Goal: Task Accomplishment & Management: Use online tool/utility

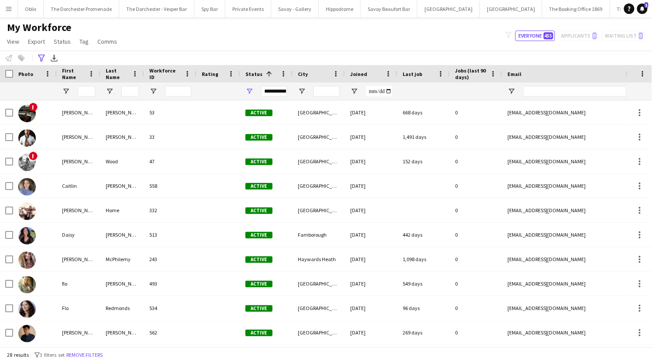
click at [4, 6] on button "Menu" at bounding box center [8, 8] width 17 height 17
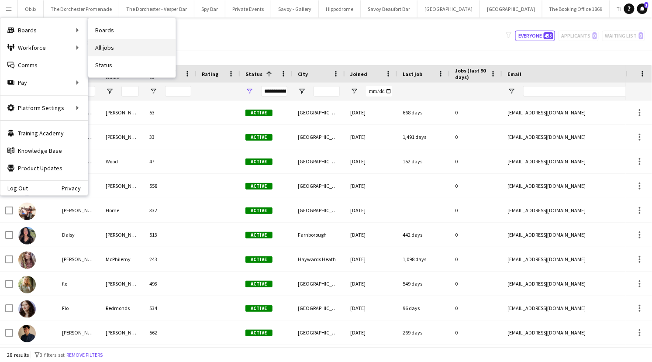
click at [104, 51] on link "All jobs" at bounding box center [131, 47] width 87 height 17
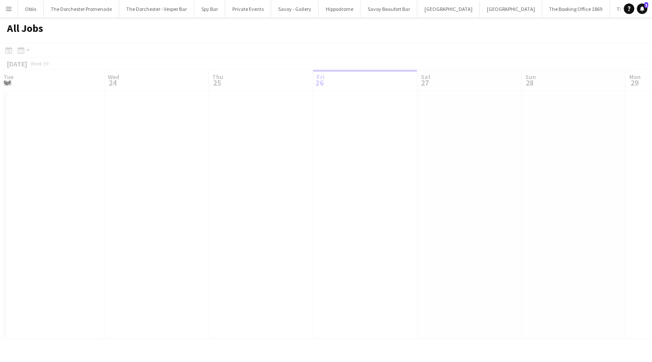
scroll to position [0, 209]
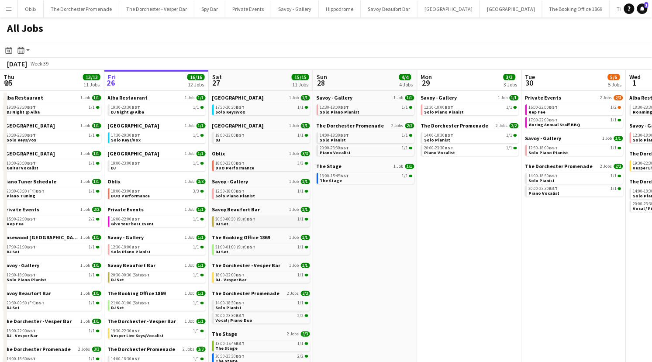
click at [238, 225] on link "20:30-00:30 (Sun) BST 1/1 DJ Set" at bounding box center [262, 221] width 93 height 10
click at [8, 8] on app-icon "Menu" at bounding box center [8, 8] width 7 height 7
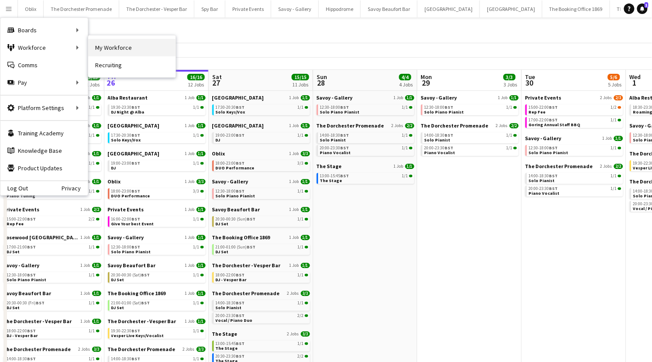
click at [135, 49] on link "My Workforce" at bounding box center [131, 47] width 87 height 17
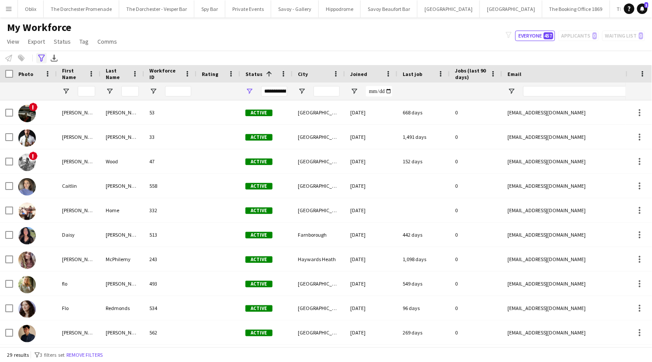
click at [40, 58] on icon at bounding box center [41, 58] width 7 height 7
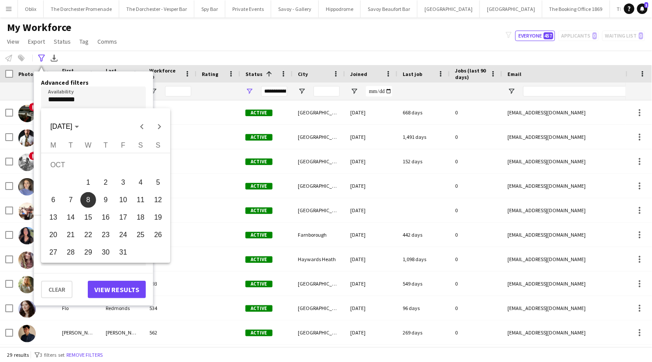
click at [67, 98] on body "Menu Boards Boards Boards All jobs Status Workforce Workforce My Workforce Recr…" at bounding box center [326, 181] width 652 height 362
click at [141, 126] on span "Previous month" at bounding box center [141, 126] width 17 height 17
click at [128, 232] on span "26" at bounding box center [123, 235] width 16 height 16
type input "**********"
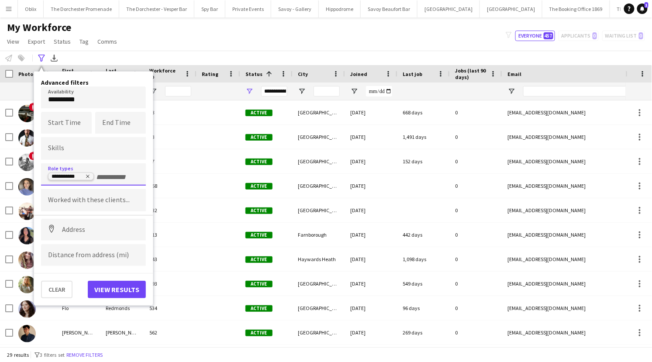
click at [87, 177] on icon "Remove tag" at bounding box center [87, 176] width 5 height 5
type input "**"
click at [88, 201] on div "DJ" at bounding box center [93, 198] width 105 height 21
click at [110, 287] on button "View results" at bounding box center [117, 289] width 58 height 17
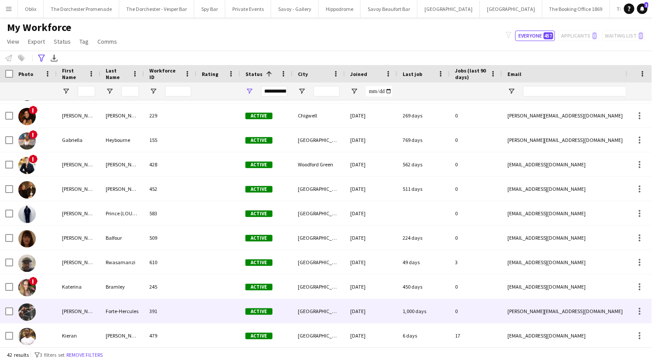
scroll to position [224, 0]
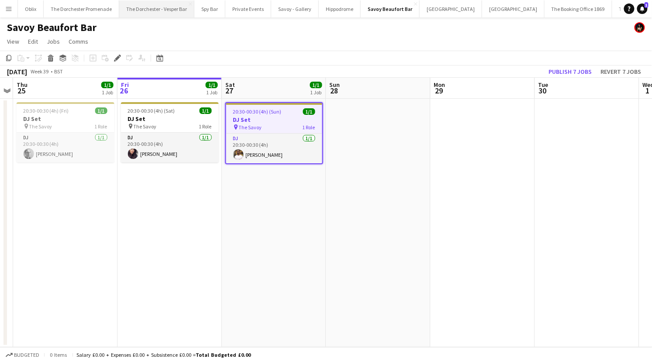
click at [157, 11] on button "The Dorchester - Vesper Bar Close" at bounding box center [156, 8] width 75 height 17
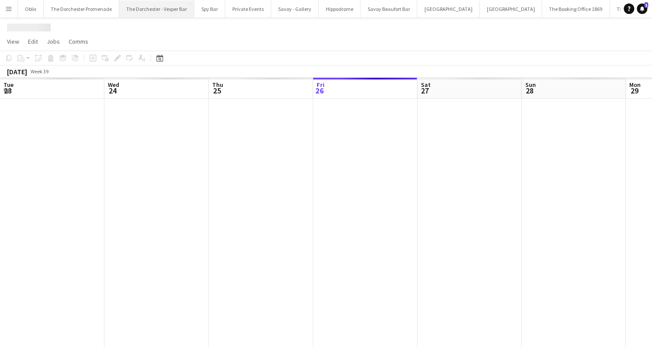
scroll to position [0, 209]
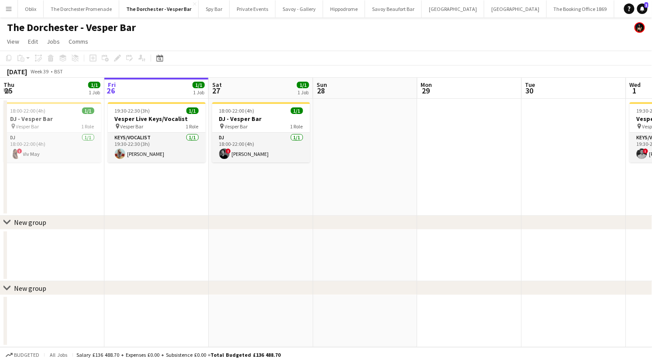
click at [219, 232] on app-date-cell at bounding box center [261, 256] width 104 height 52
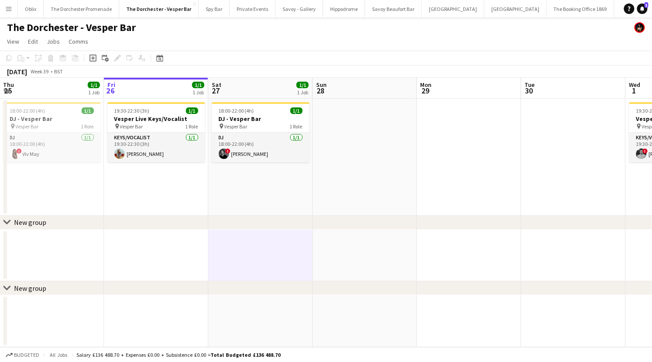
click at [15, 12] on button "Menu" at bounding box center [8, 8] width 17 height 17
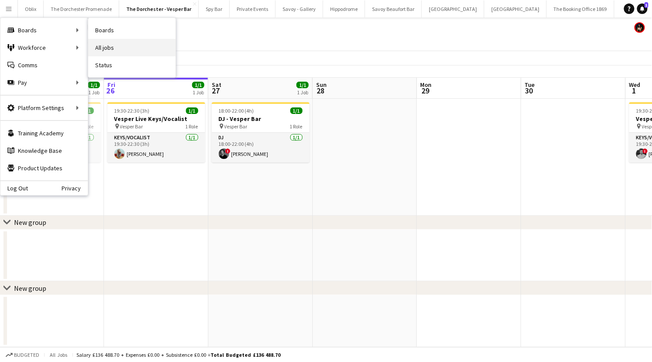
click at [107, 46] on link "All jobs" at bounding box center [131, 47] width 87 height 17
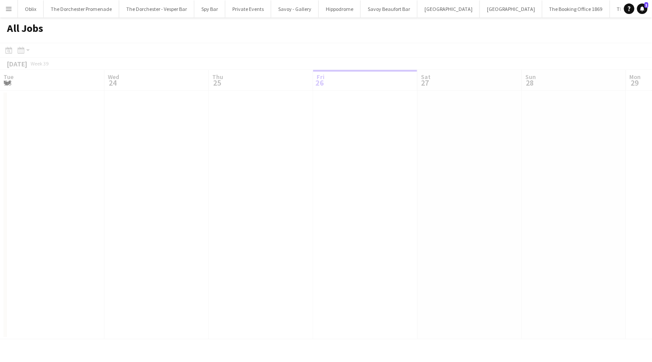
scroll to position [0, 209]
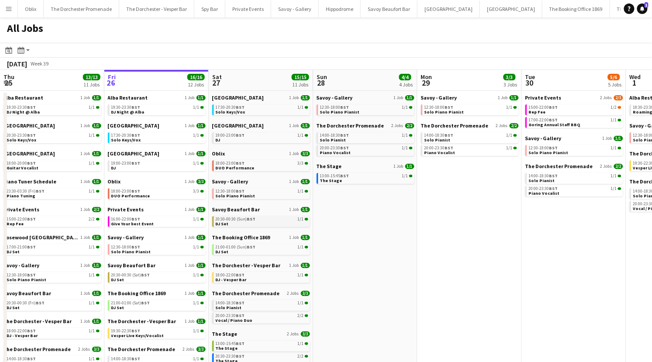
click at [239, 223] on link "20:30-00:30 (Sun) BST 1/1 DJ Set" at bounding box center [262, 221] width 93 height 10
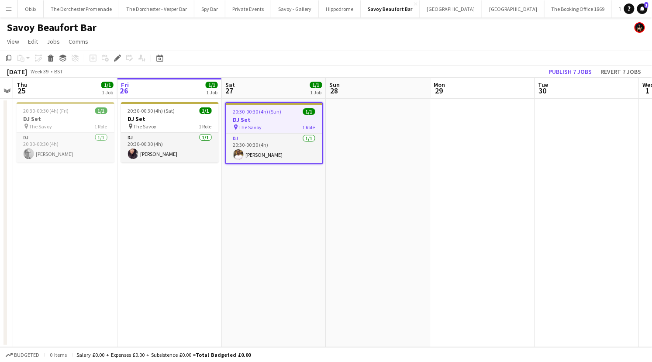
click at [149, 191] on app-date-cell "20:30-00:30 (4h) (Sat) 1/1 DJ Set pin The Savoy 1 Role DJ 1/1 20:30-00:30 (4h) …" at bounding box center [169, 223] width 104 height 249
